Goal: Find specific page/section: Find specific page/section

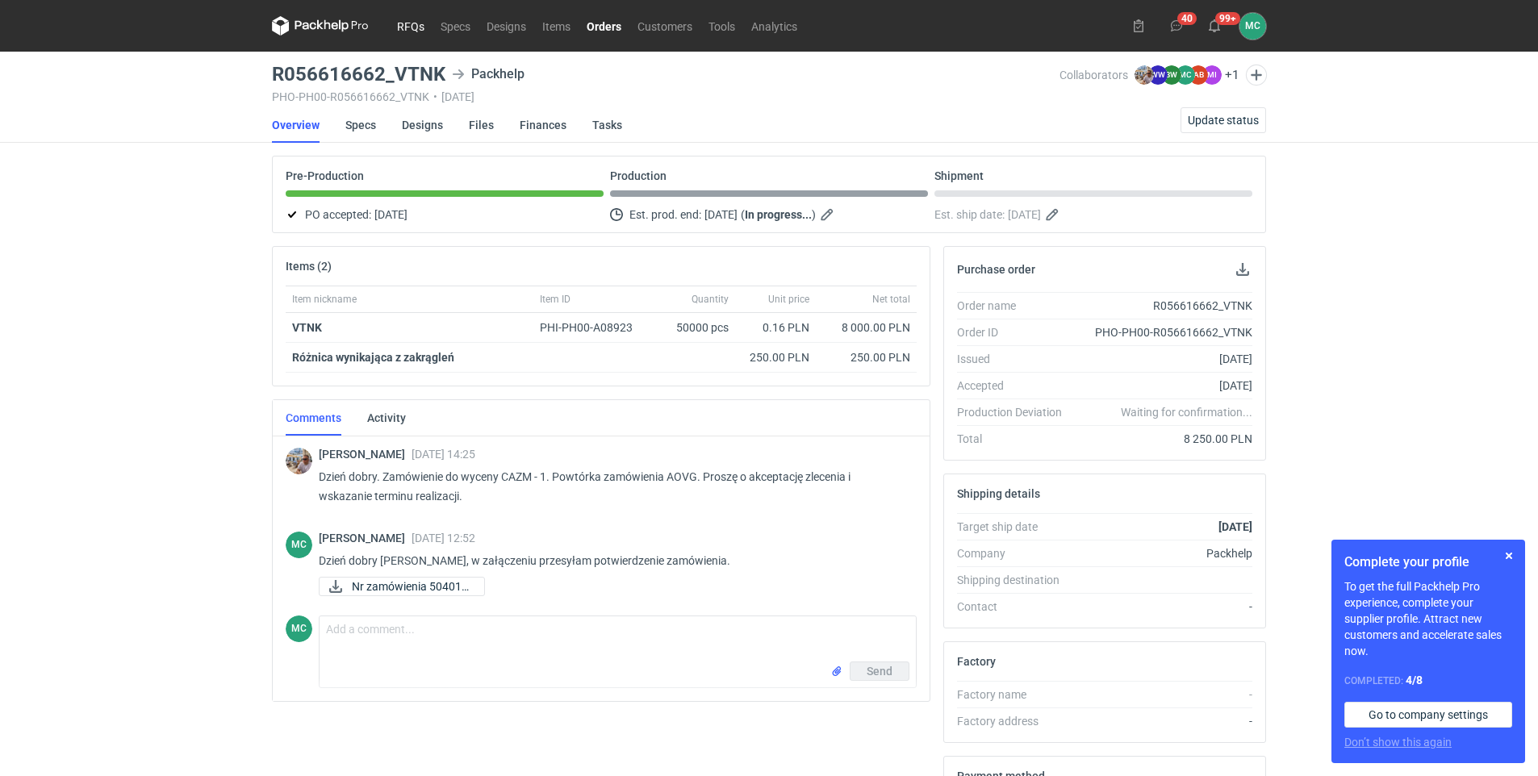
click at [412, 28] on link "RFQs" at bounding box center [411, 25] width 44 height 19
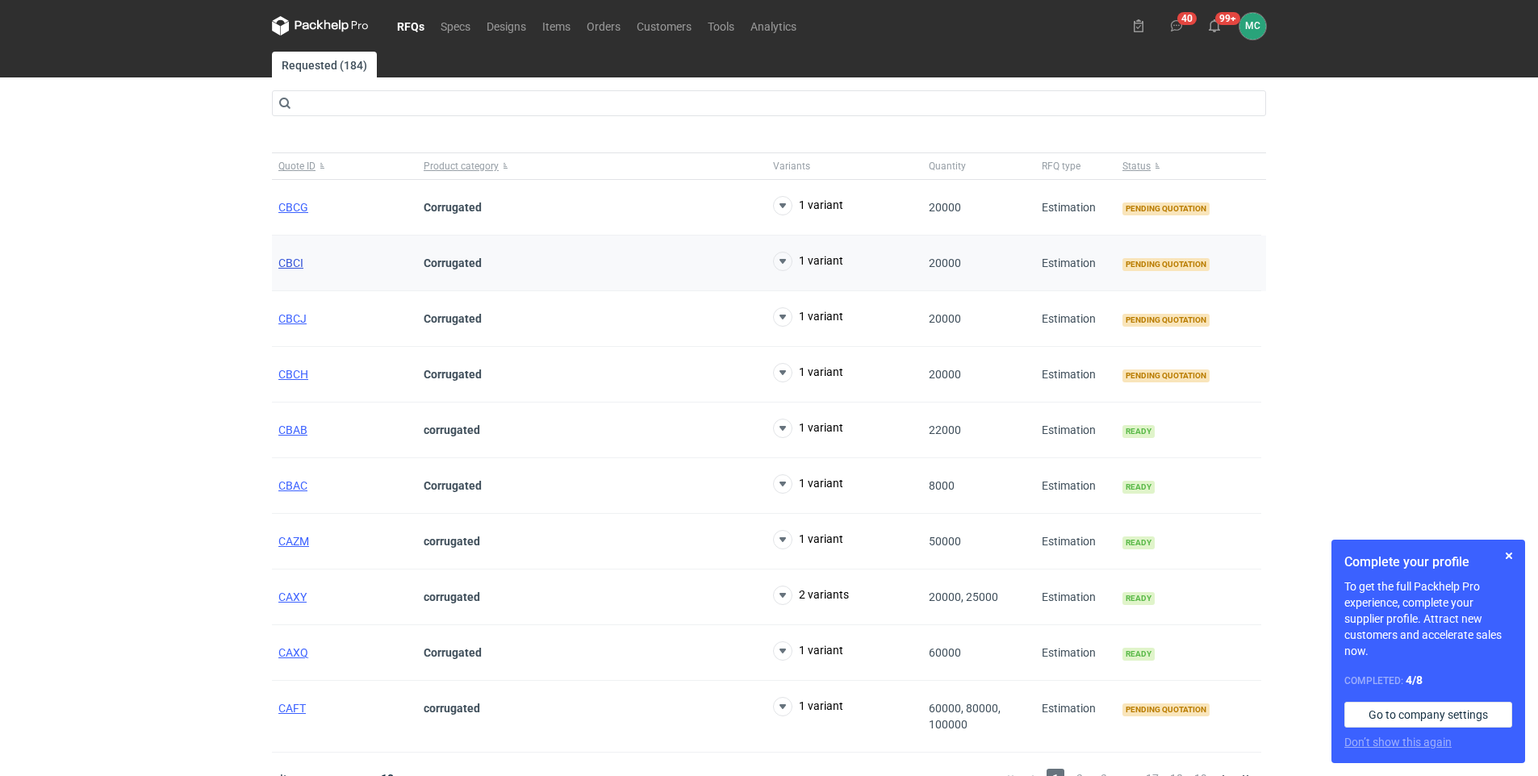
click at [298, 268] on span "CBCI" at bounding box center [290, 263] width 25 height 13
